Goal: Find specific page/section: Find specific page/section

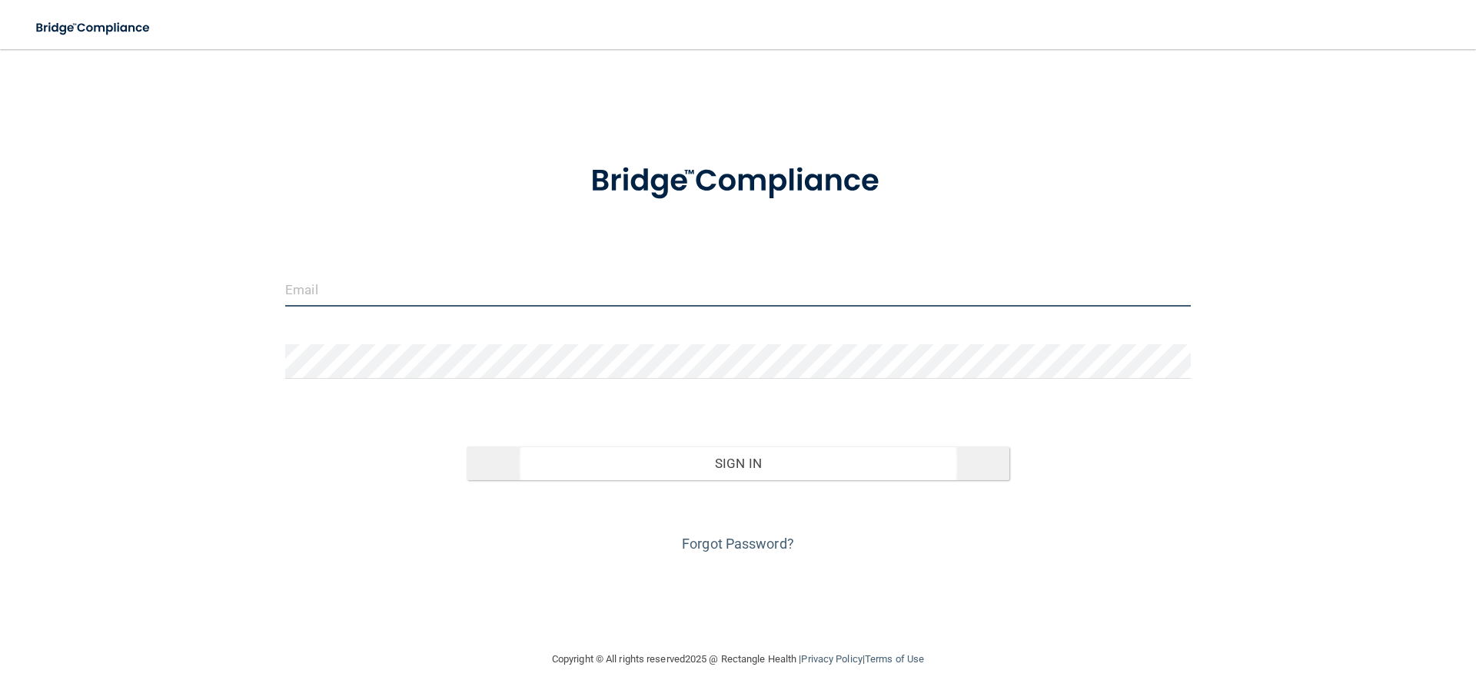
type input "[EMAIL_ADDRESS][DOMAIN_NAME]"
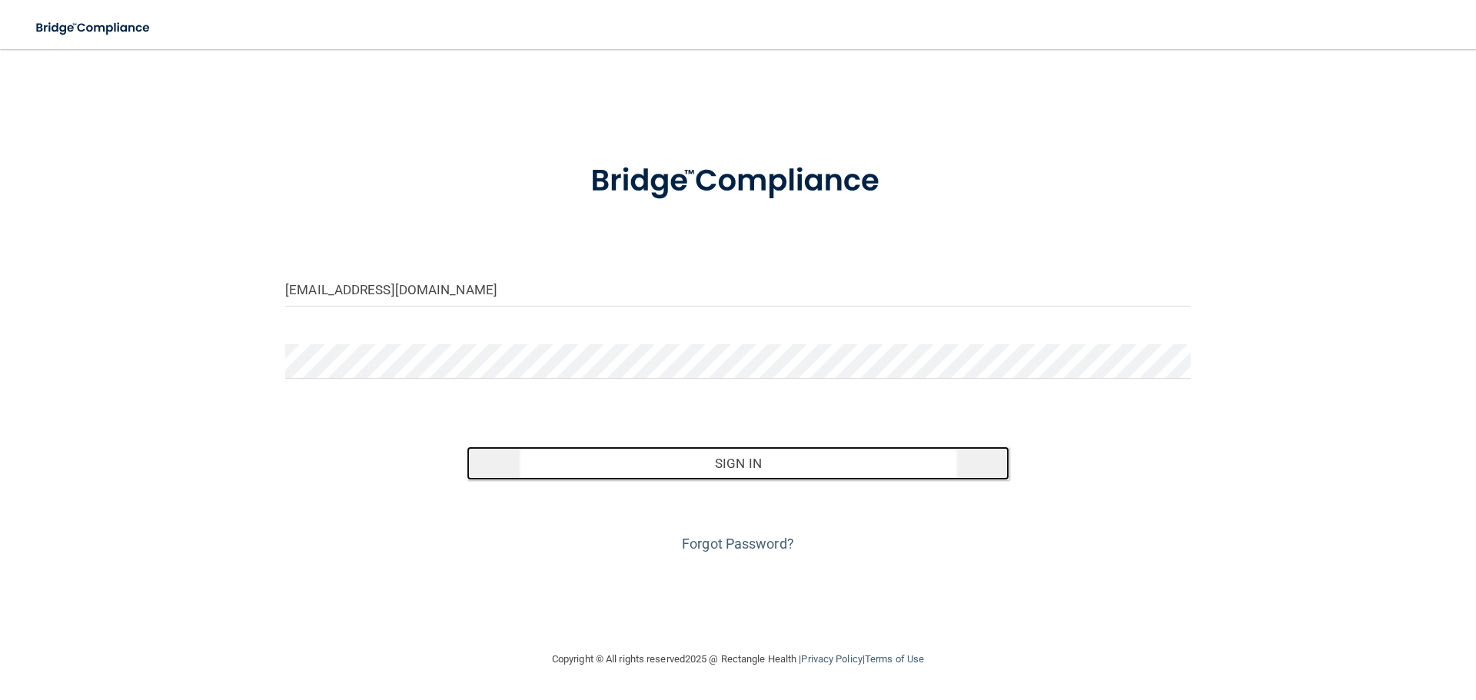
click at [690, 455] on button "Sign In" at bounding box center [738, 464] width 543 height 34
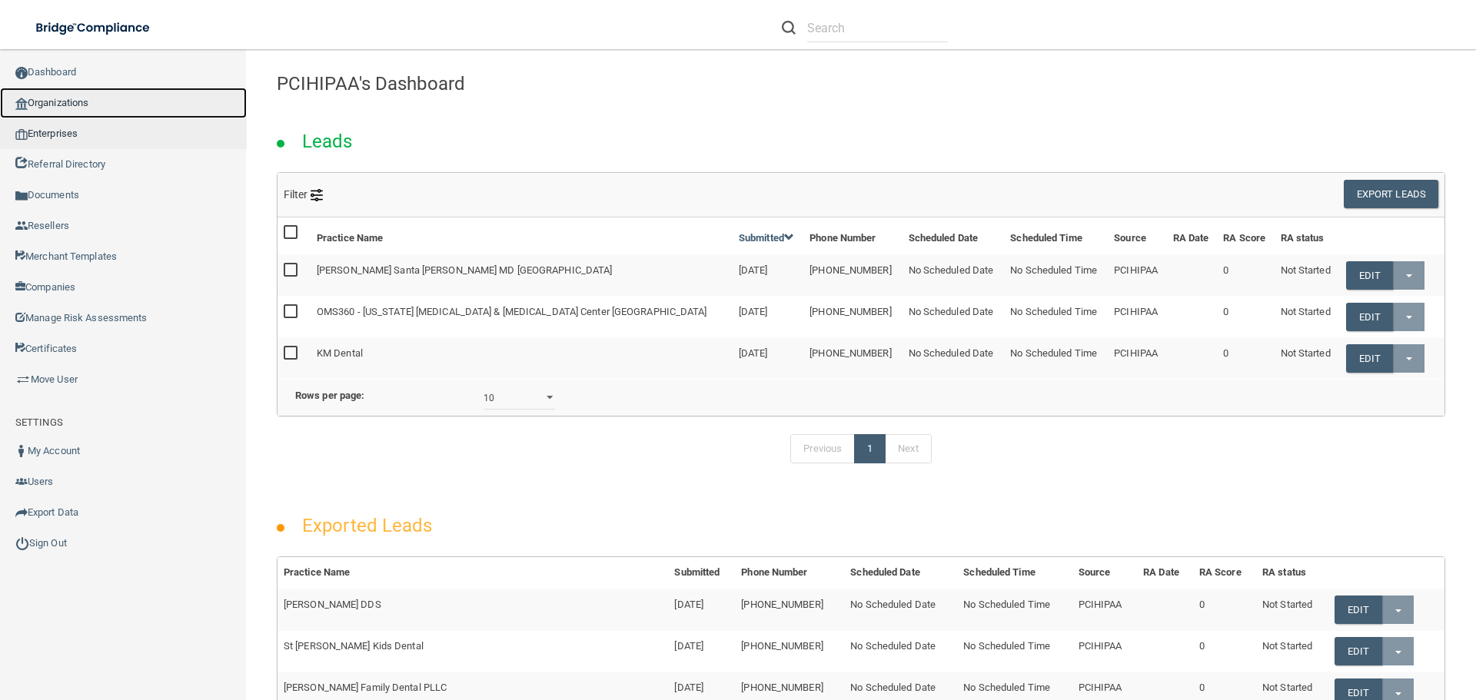
drag, startPoint x: 81, startPoint y: 98, endPoint x: 18, endPoint y: 121, distance: 67.4
click at [84, 98] on link "Organizations" at bounding box center [123, 103] width 247 height 31
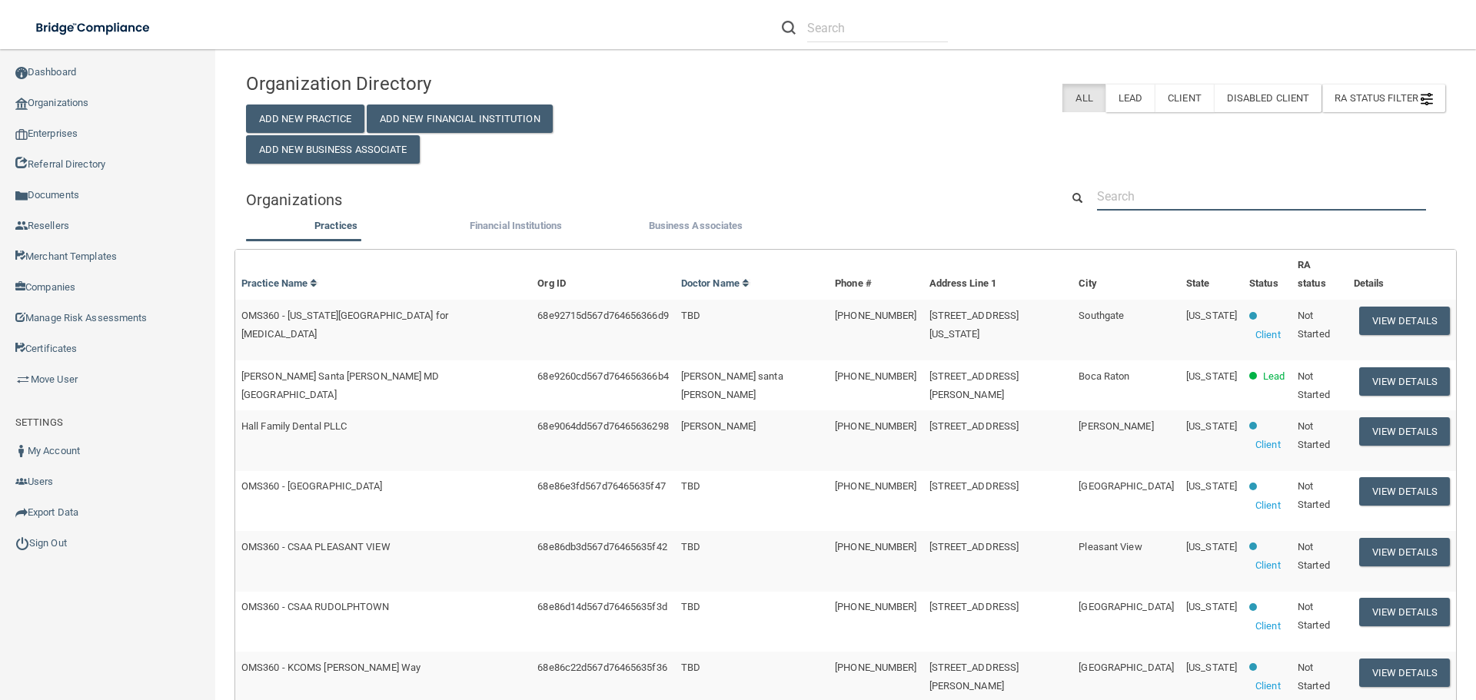
click at [1120, 190] on input "text" at bounding box center [1261, 196] width 329 height 28
paste input "Advance [MEDICAL_DATA] Health Center"
type input "Advance [MEDICAL_DATA] Health Center"
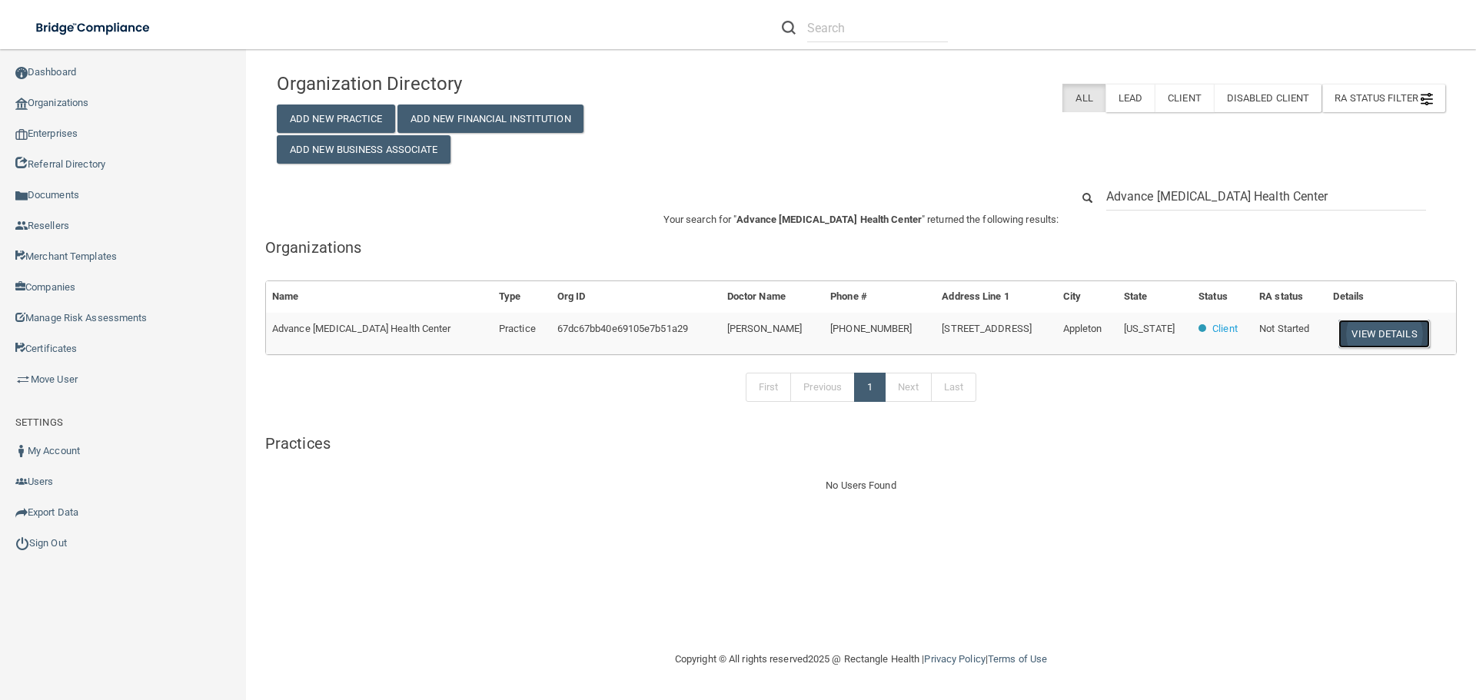
click at [1373, 334] on button "View Details" at bounding box center [1383, 334] width 91 height 28
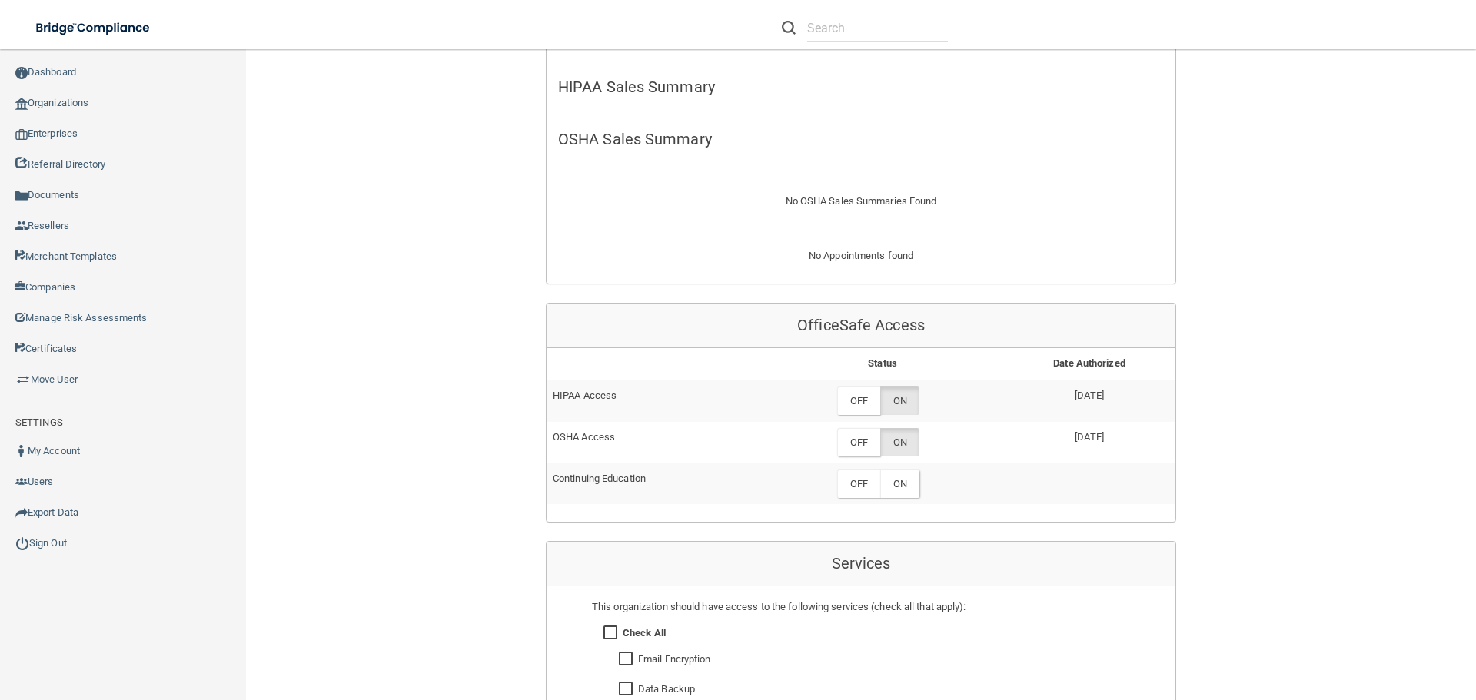
scroll to position [461, 0]
